Goal: Information Seeking & Learning: Learn about a topic

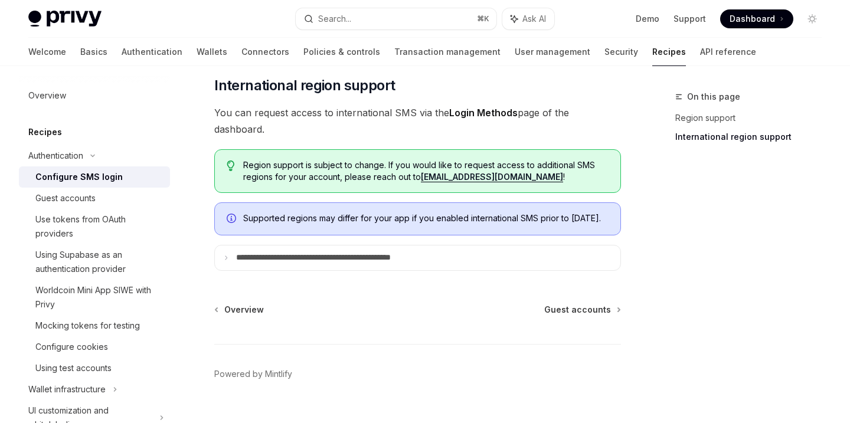
scroll to position [465, 0]
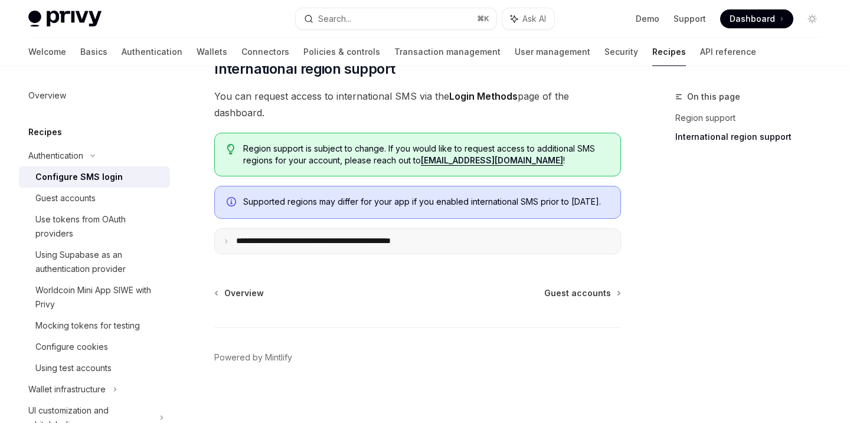
click at [432, 238] on p "**********" at bounding box center [338, 241] width 204 height 11
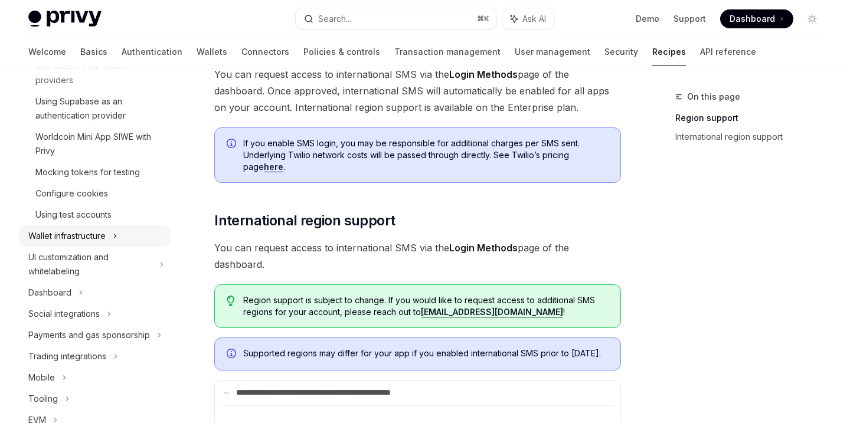
scroll to position [162, 0]
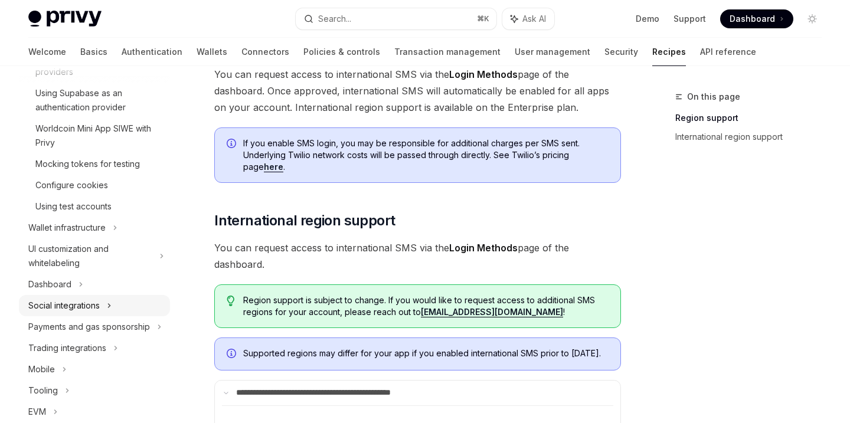
click at [87, 300] on div "Social integrations" at bounding box center [63, 306] width 71 height 14
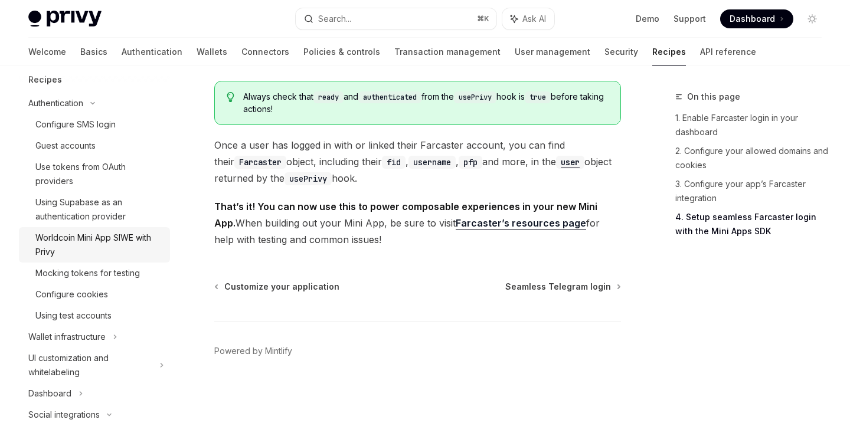
scroll to position [51, 0]
click at [99, 129] on div "Configure SMS login" at bounding box center [75, 126] width 80 height 14
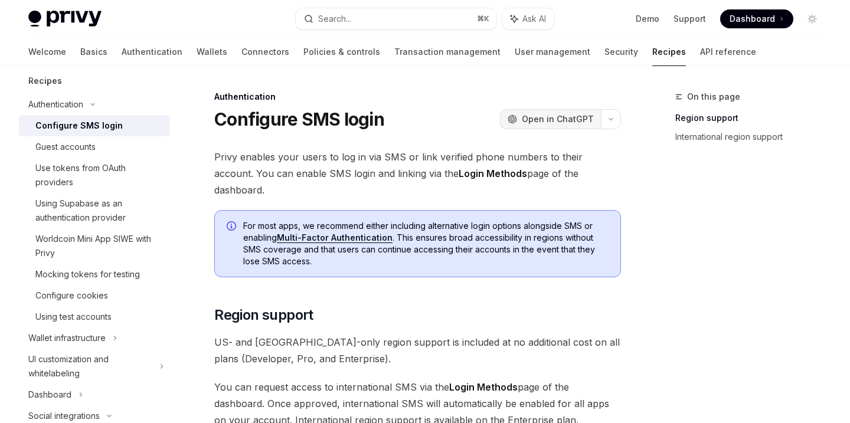
click at [560, 116] on span "Open in ChatGPT" at bounding box center [558, 119] width 72 height 12
click at [81, 147] on div "Guest accounts" at bounding box center [65, 147] width 60 height 14
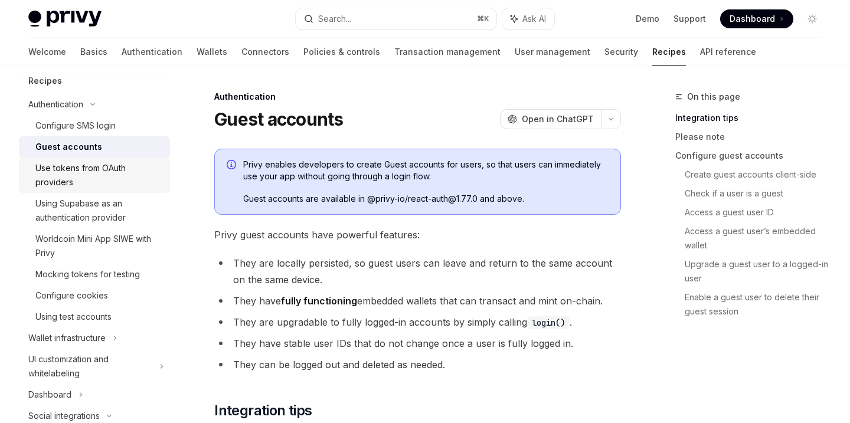
click at [81, 162] on div "Use tokens from OAuth providers" at bounding box center [99, 175] width 128 height 28
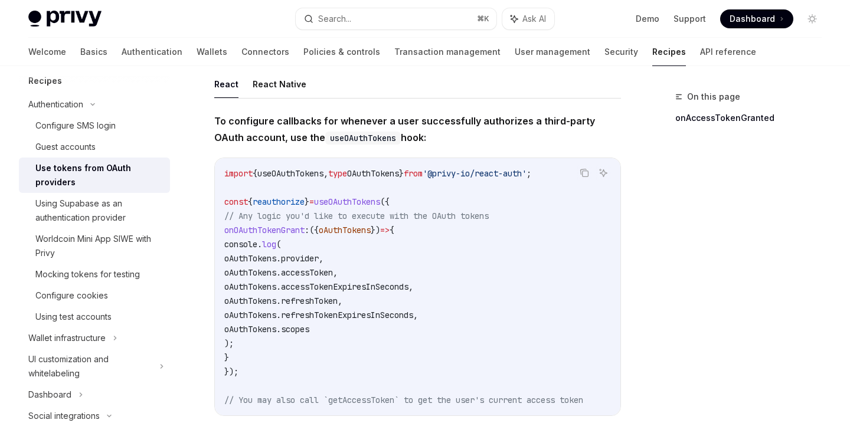
scroll to position [81, 0]
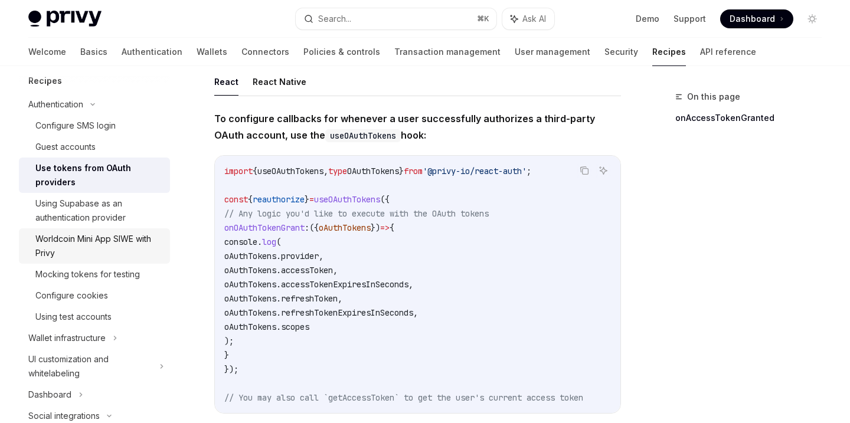
click at [124, 249] on div "Worldcoin Mini App SIWE with Privy" at bounding box center [99, 246] width 128 height 28
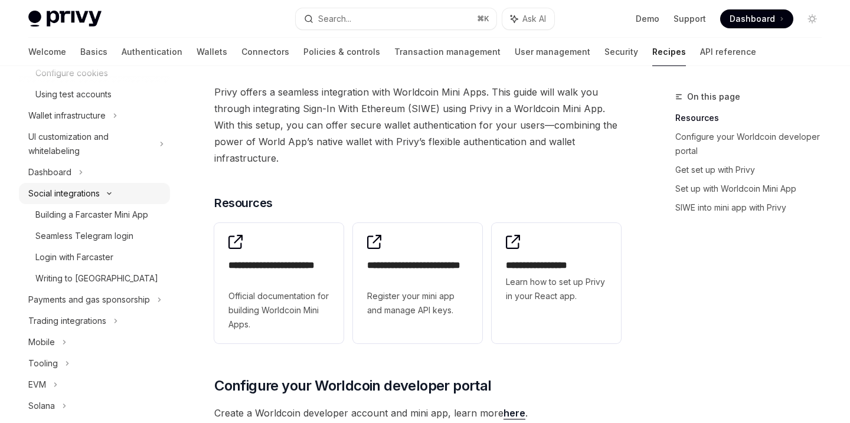
scroll to position [284, 0]
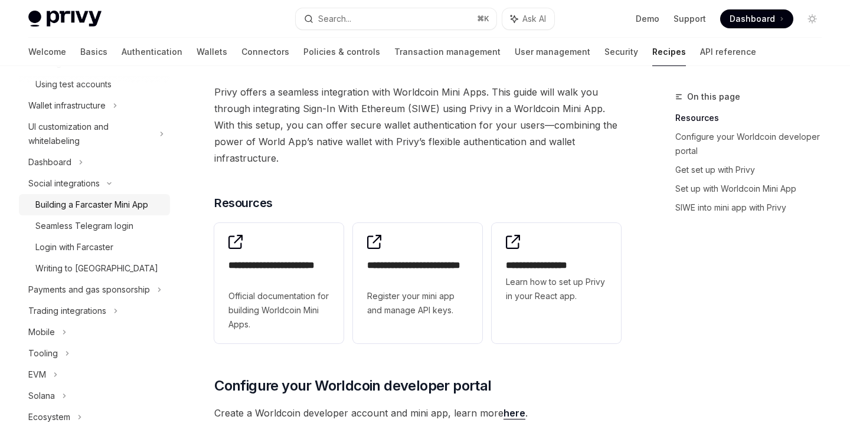
click at [114, 211] on div "Building a Farcaster Mini App" at bounding box center [91, 205] width 113 height 14
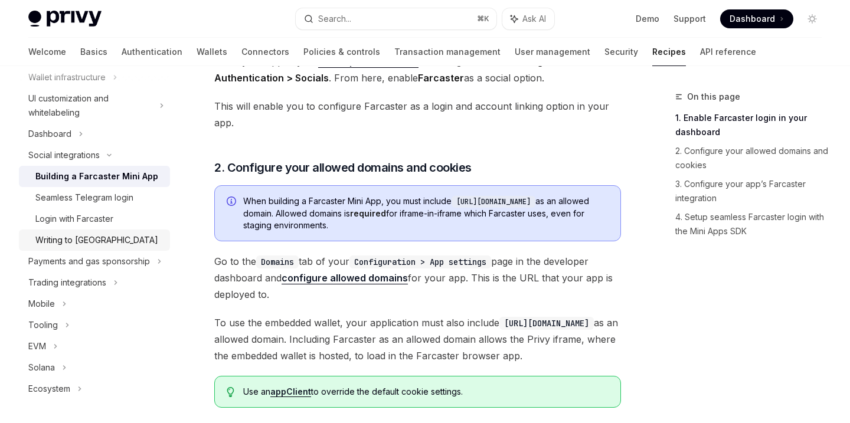
scroll to position [545, 0]
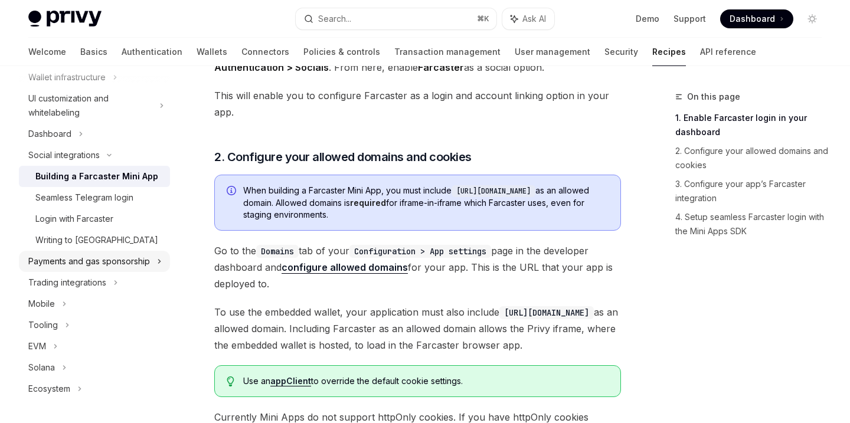
click at [98, 260] on div "Payments and gas sponsorship" at bounding box center [89, 262] width 122 height 14
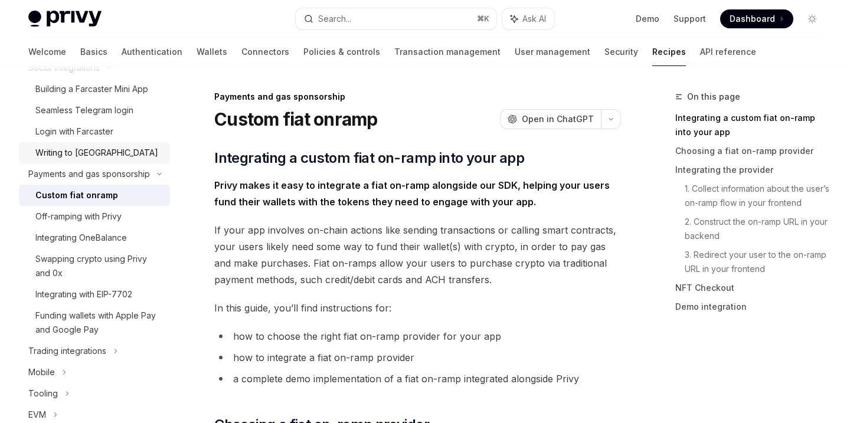
scroll to position [412, 0]
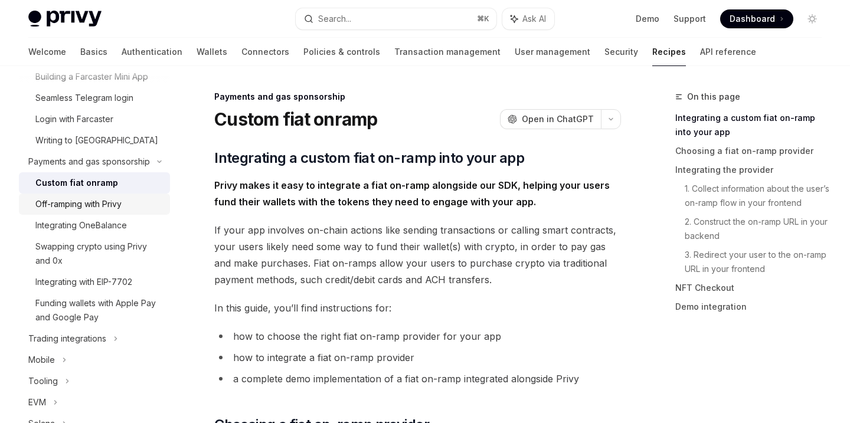
click at [108, 205] on div "Off-ramping with Privy" at bounding box center [78, 204] width 86 height 14
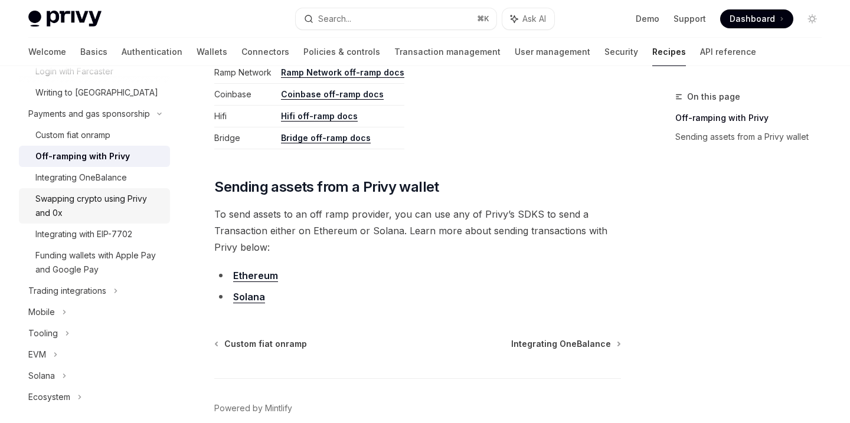
scroll to position [468, 0]
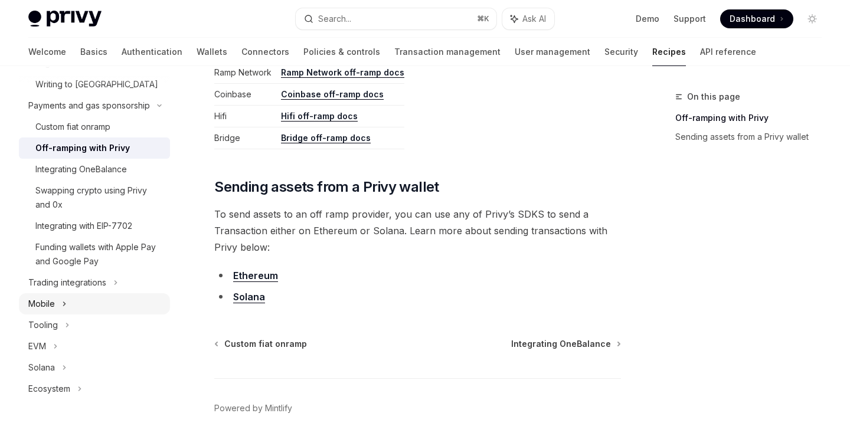
click at [49, 308] on div "Mobile" at bounding box center [41, 304] width 27 height 14
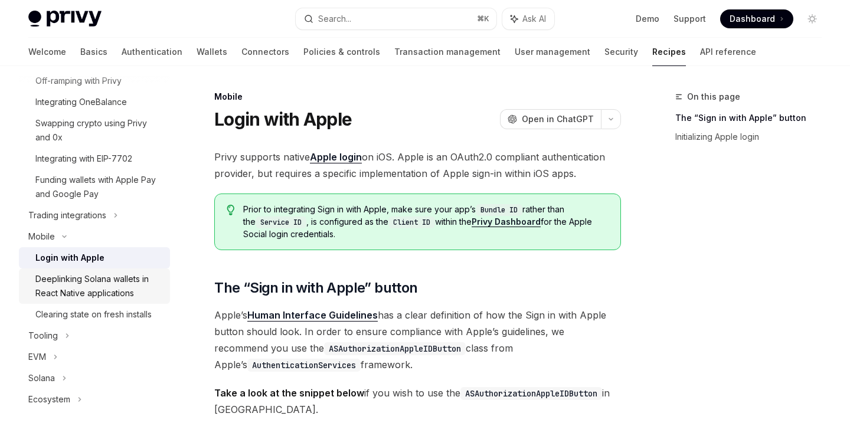
scroll to position [546, 0]
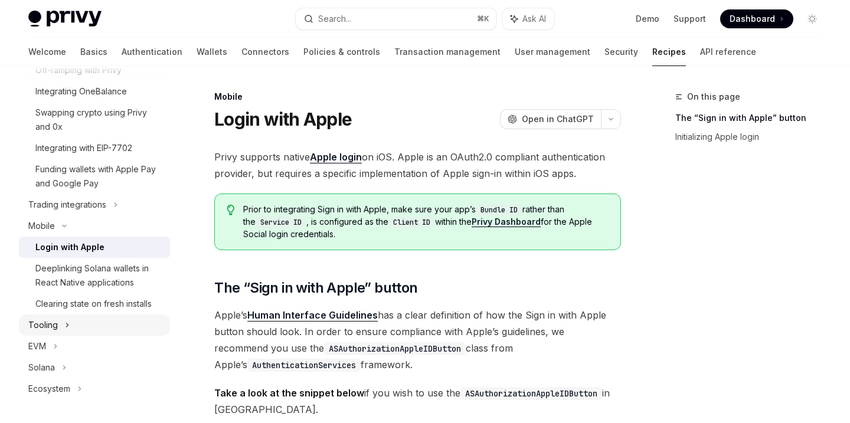
click at [56, 324] on div "Tooling" at bounding box center [43, 325] width 30 height 14
type textarea "*"
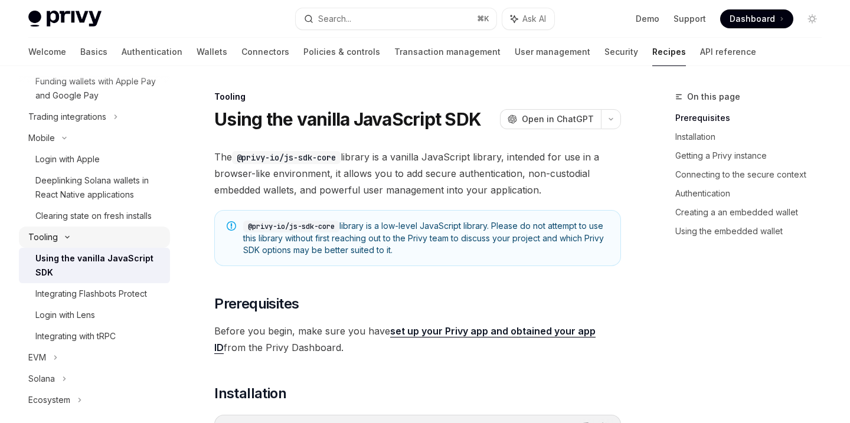
scroll to position [635, 0]
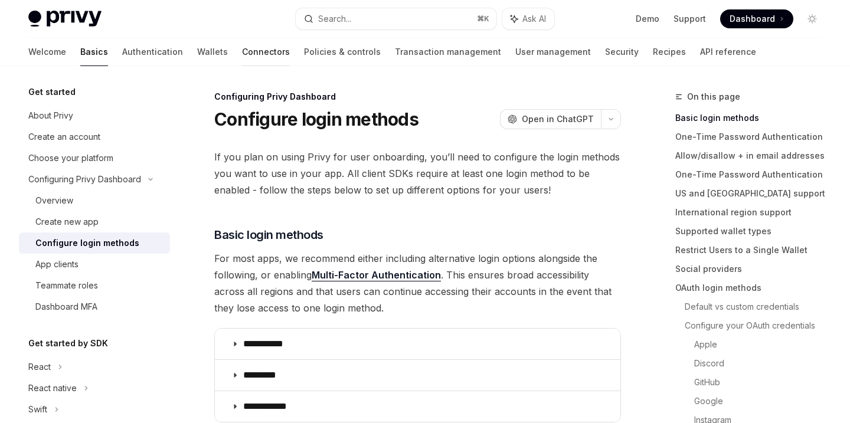
click at [242, 56] on link "Connectors" at bounding box center [266, 52] width 48 height 28
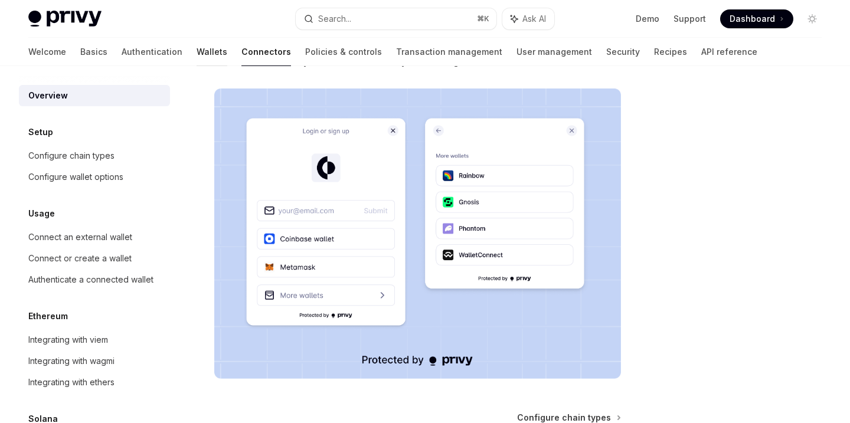
click at [197, 54] on link "Wallets" at bounding box center [212, 52] width 31 height 28
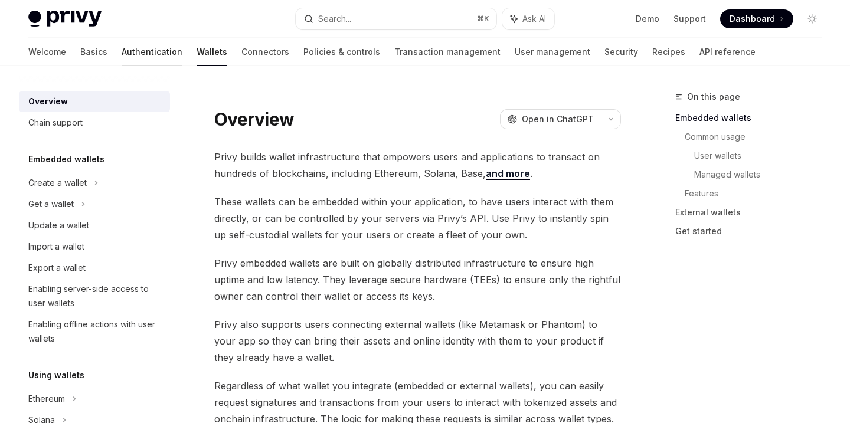
click at [122, 56] on link "Authentication" at bounding box center [152, 52] width 61 height 28
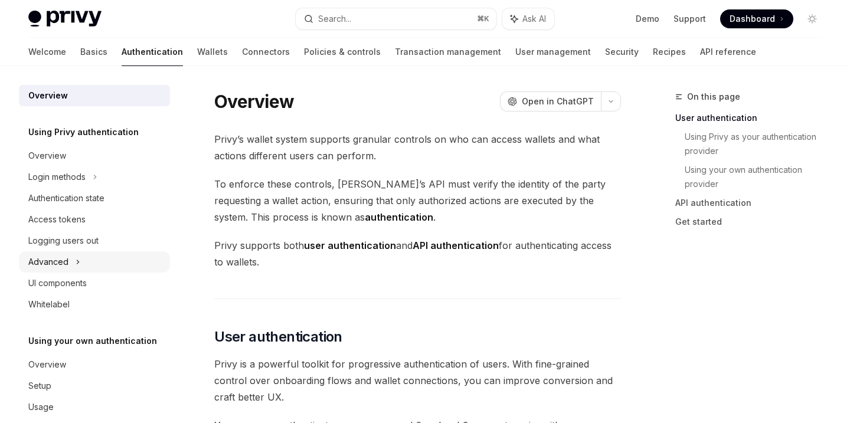
click at [85, 262] on div "Advanced" at bounding box center [94, 262] width 151 height 21
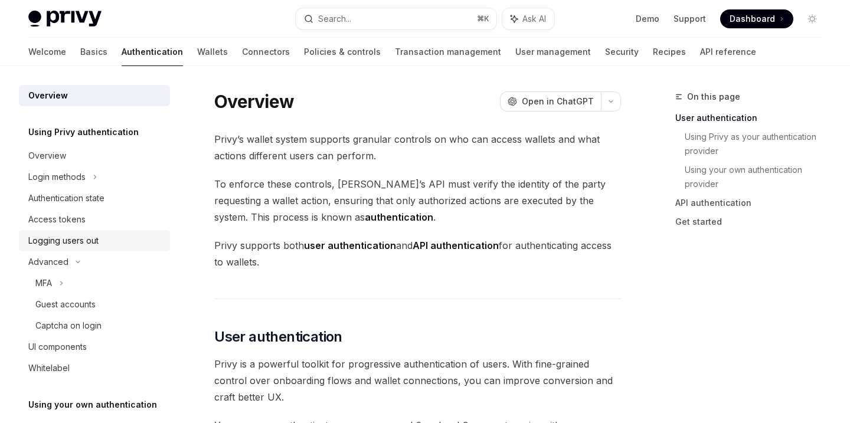
click at [70, 247] on div "Logging users out" at bounding box center [63, 241] width 70 height 14
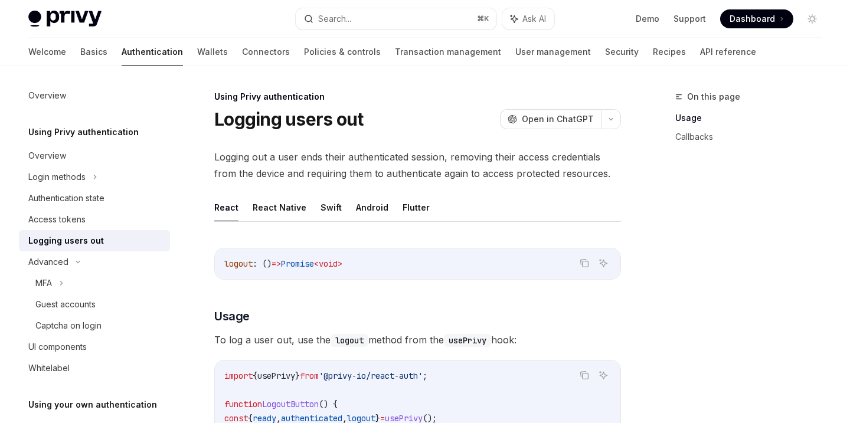
click at [70, 247] on div "Logging users out" at bounding box center [66, 241] width 76 height 14
click at [76, 221] on div "Access tokens" at bounding box center [56, 220] width 57 height 14
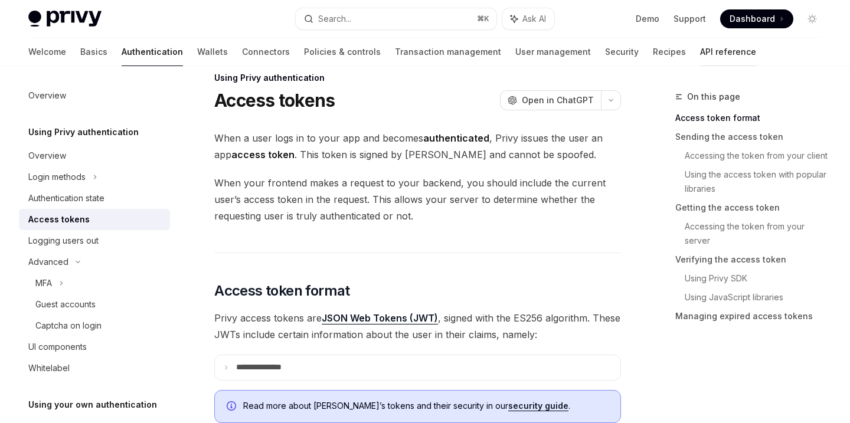
click at [700, 53] on link "API reference" at bounding box center [728, 52] width 56 height 28
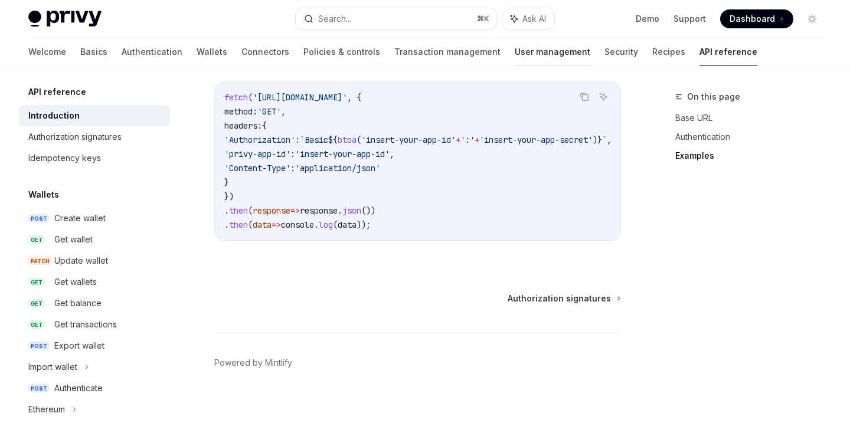
click at [515, 54] on link "User management" at bounding box center [553, 52] width 76 height 28
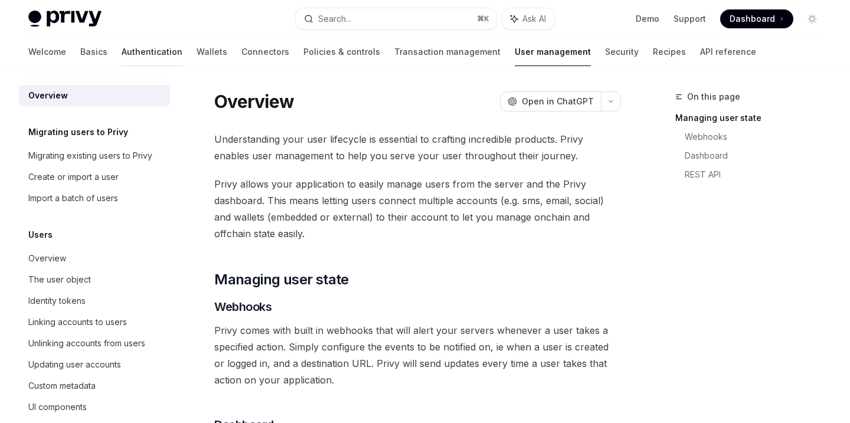
click at [122, 53] on link "Authentication" at bounding box center [152, 52] width 61 height 28
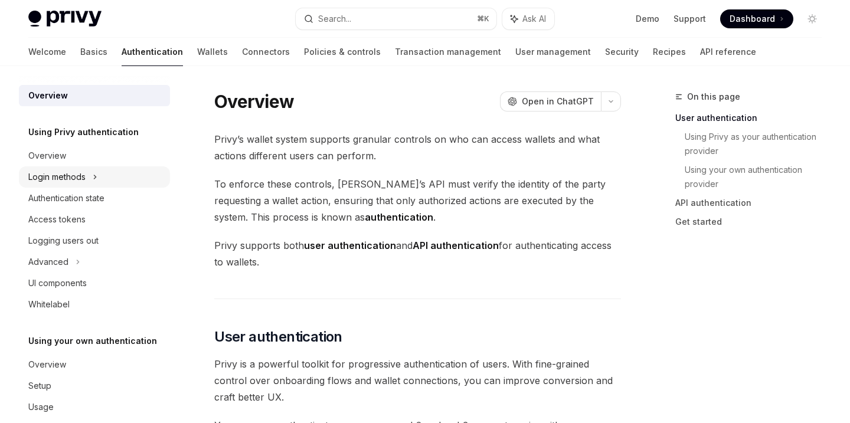
click at [76, 177] on div "Login methods" at bounding box center [56, 177] width 57 height 14
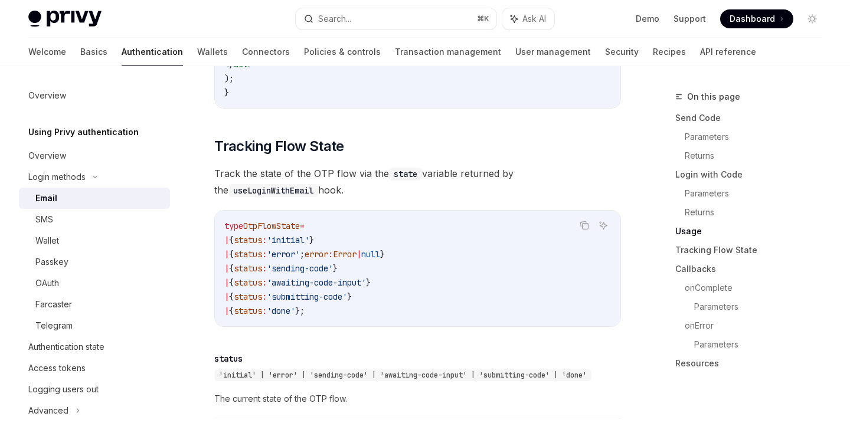
scroll to position [1281, 0]
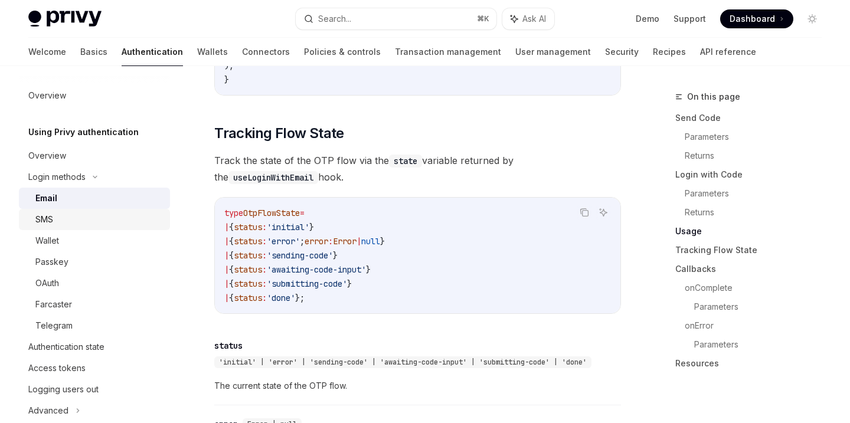
click at [30, 223] on link "SMS" at bounding box center [94, 219] width 151 height 21
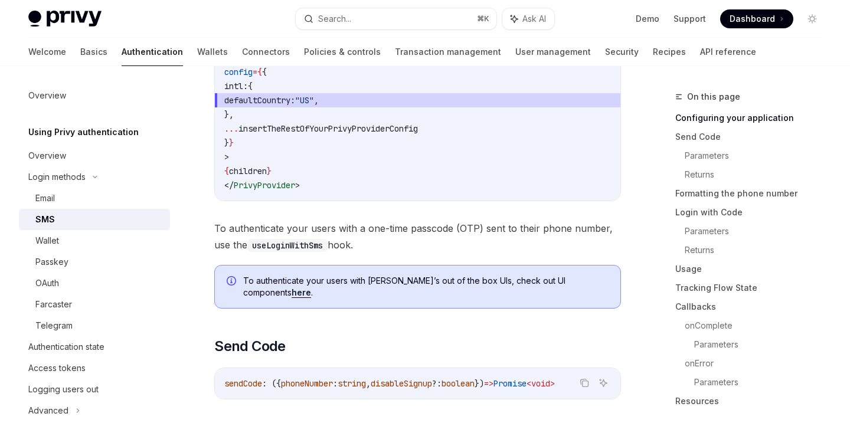
scroll to position [319, 0]
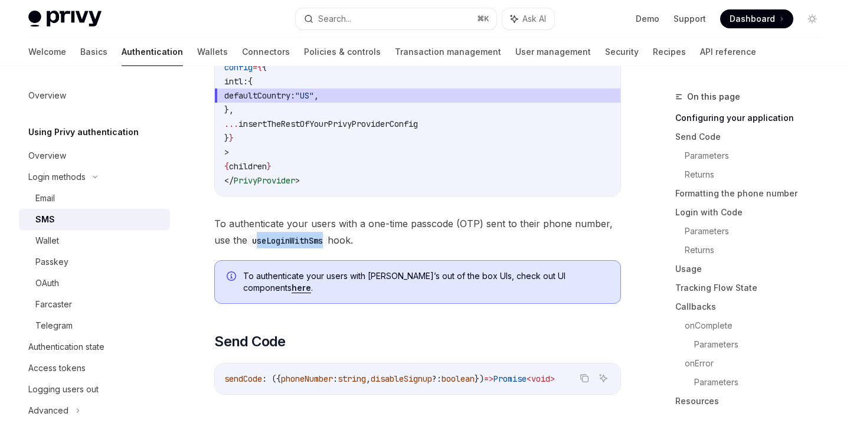
drag, startPoint x: 262, startPoint y: 243, endPoint x: 331, endPoint y: 243, distance: 69.7
click at [328, 243] on code "useLoginWithSms" at bounding box center [287, 240] width 80 height 13
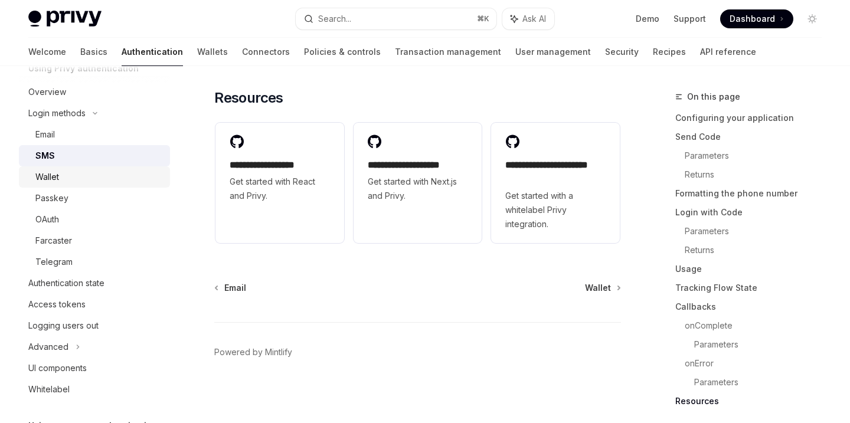
scroll to position [97, 0]
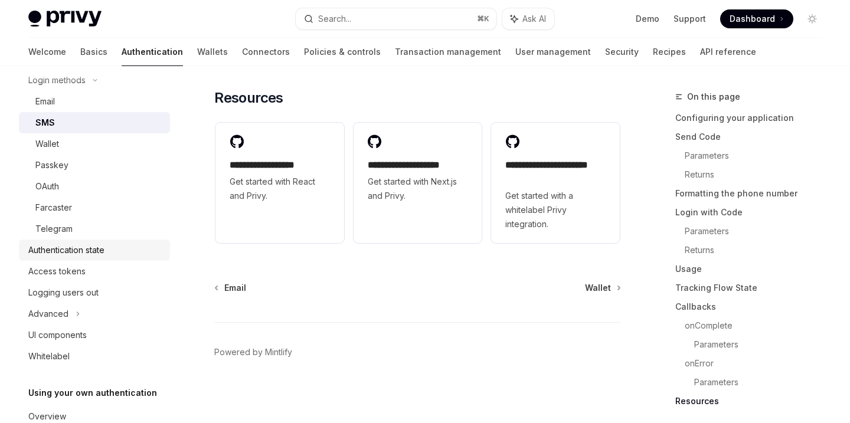
click at [80, 247] on div "Authentication state" at bounding box center [66, 250] width 76 height 14
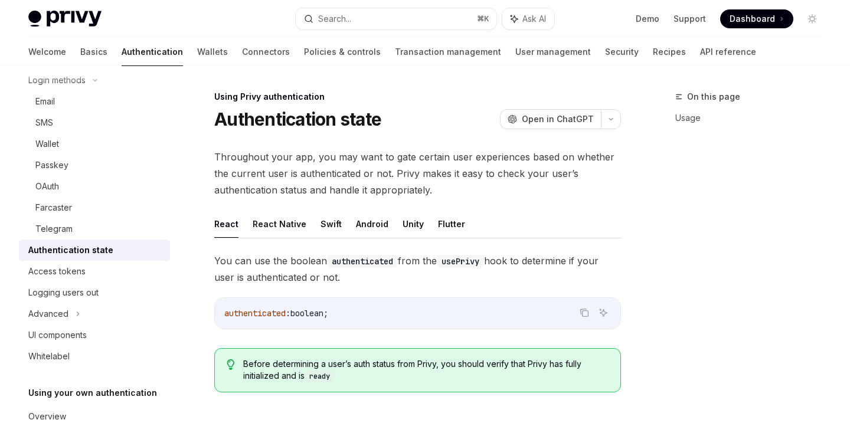
type textarea "*"
